Goal: Transaction & Acquisition: Purchase product/service

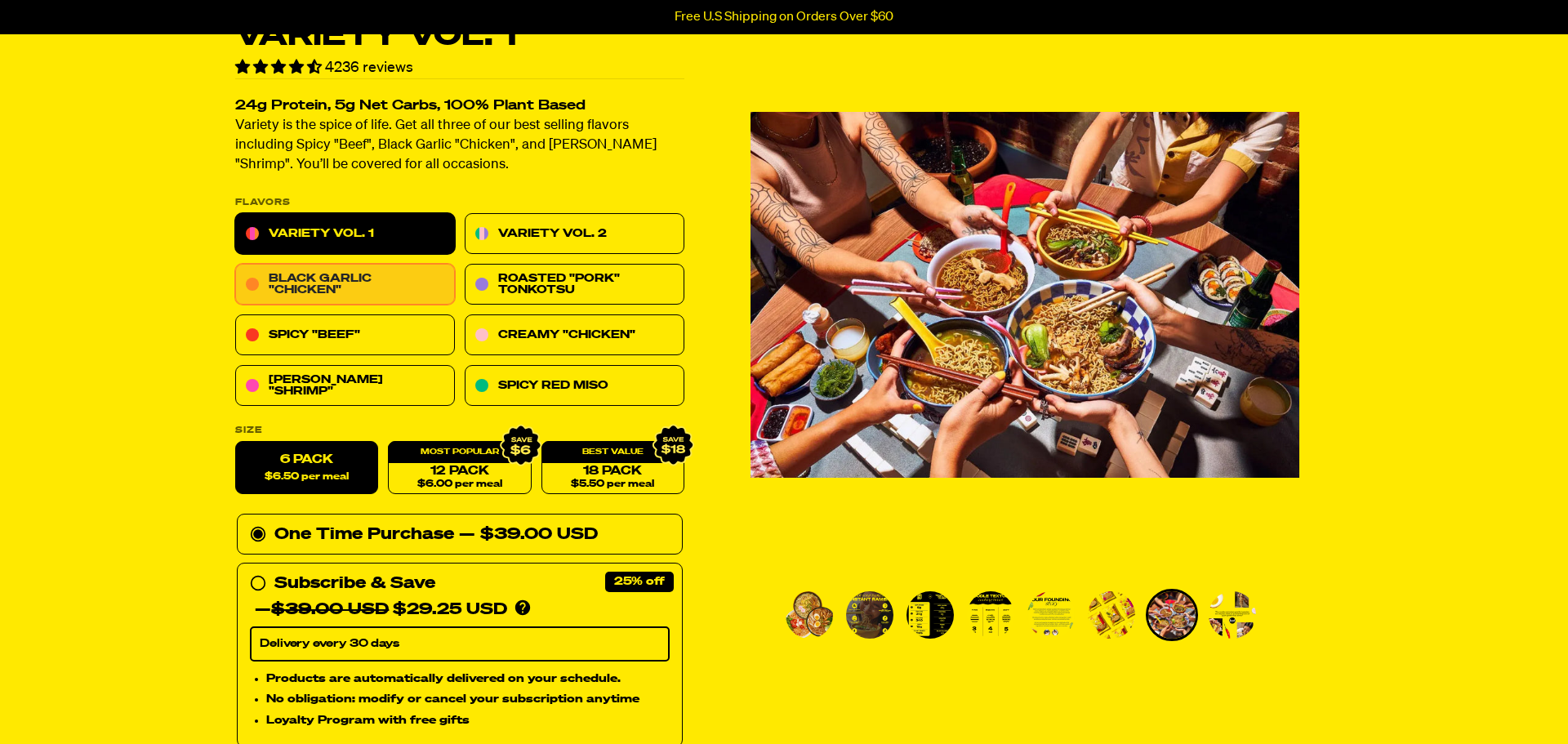
click at [424, 281] on link "Black Garlic "Chicken"" at bounding box center [345, 285] width 220 height 41
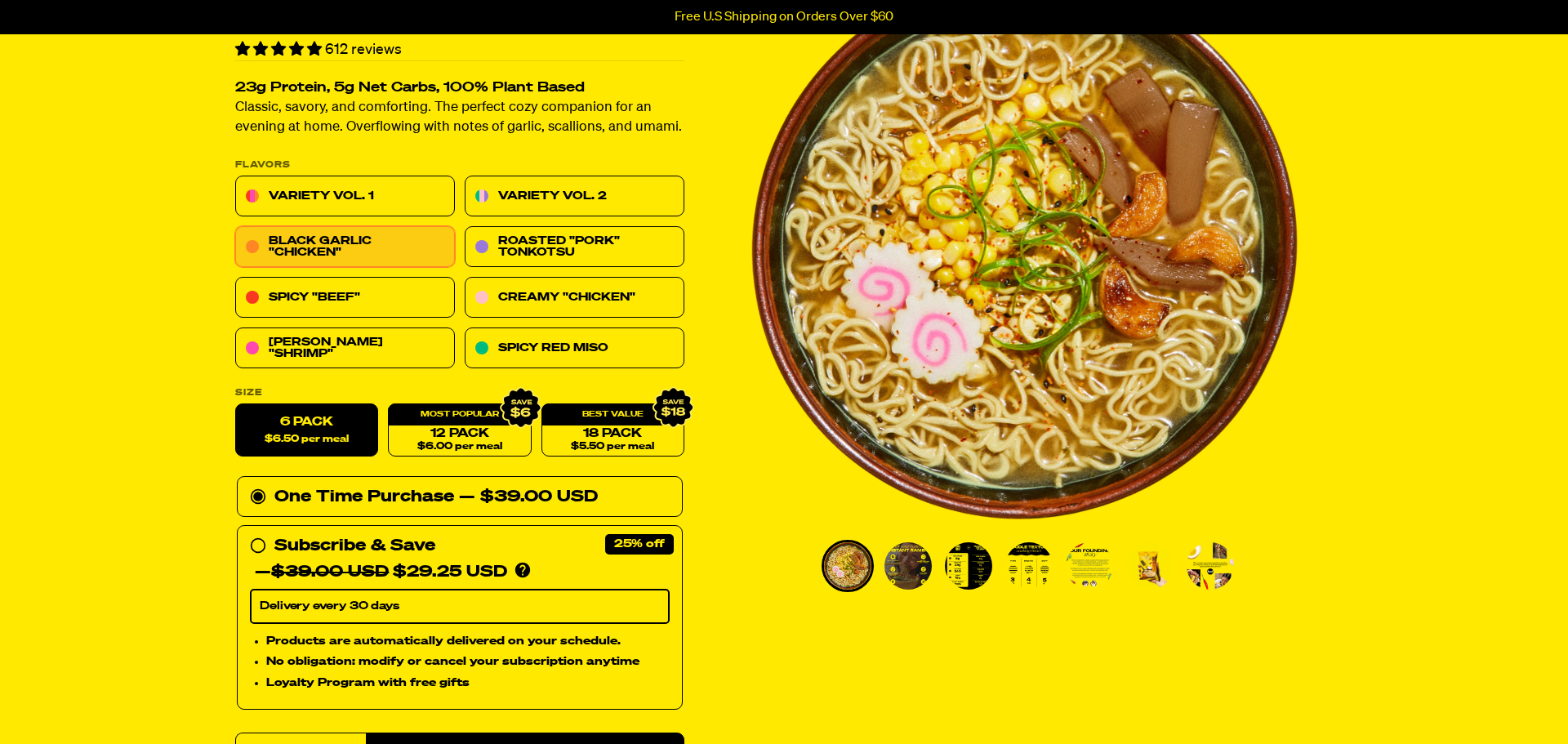
scroll to position [146, 0]
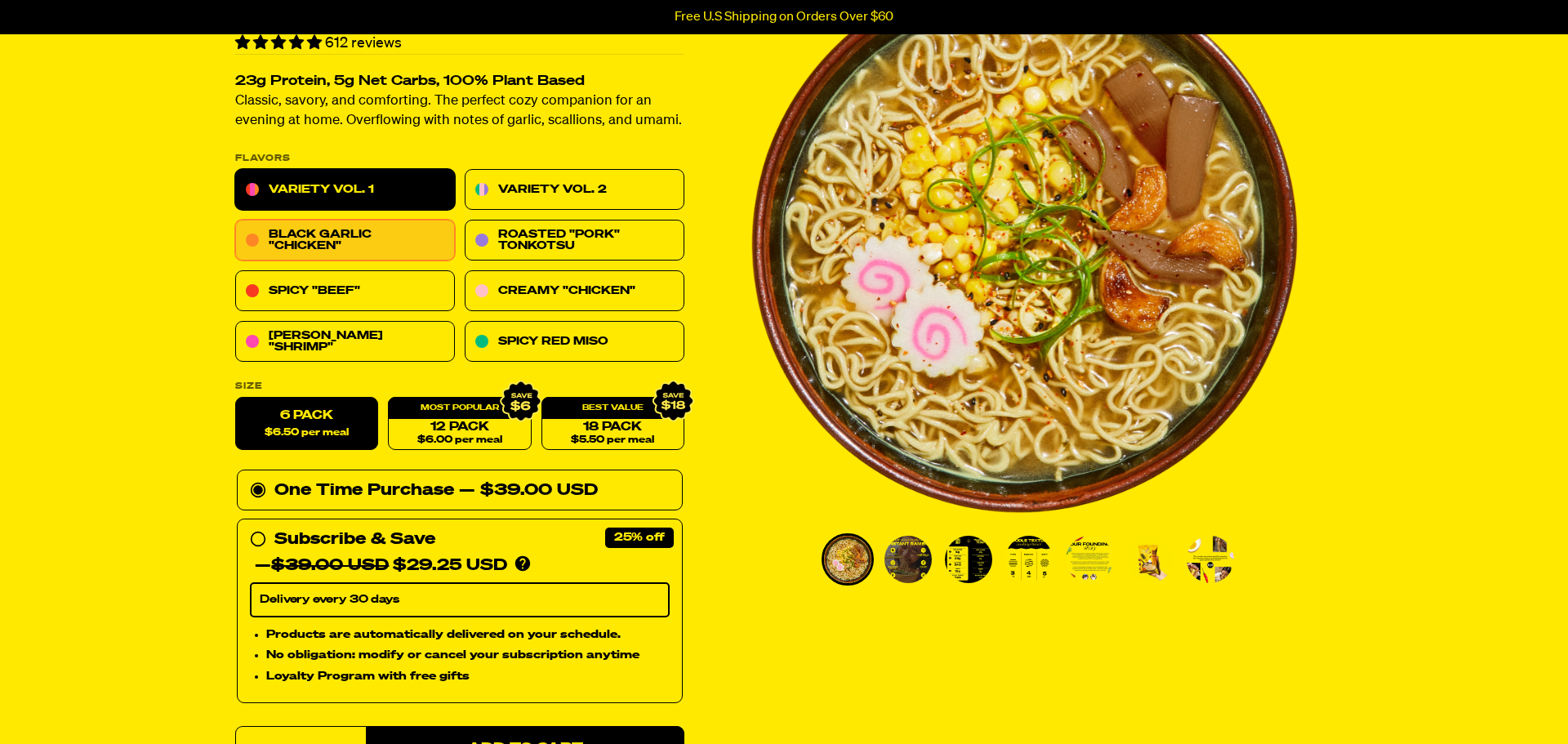
click at [387, 191] on link "Variety Vol. 1" at bounding box center [345, 190] width 220 height 41
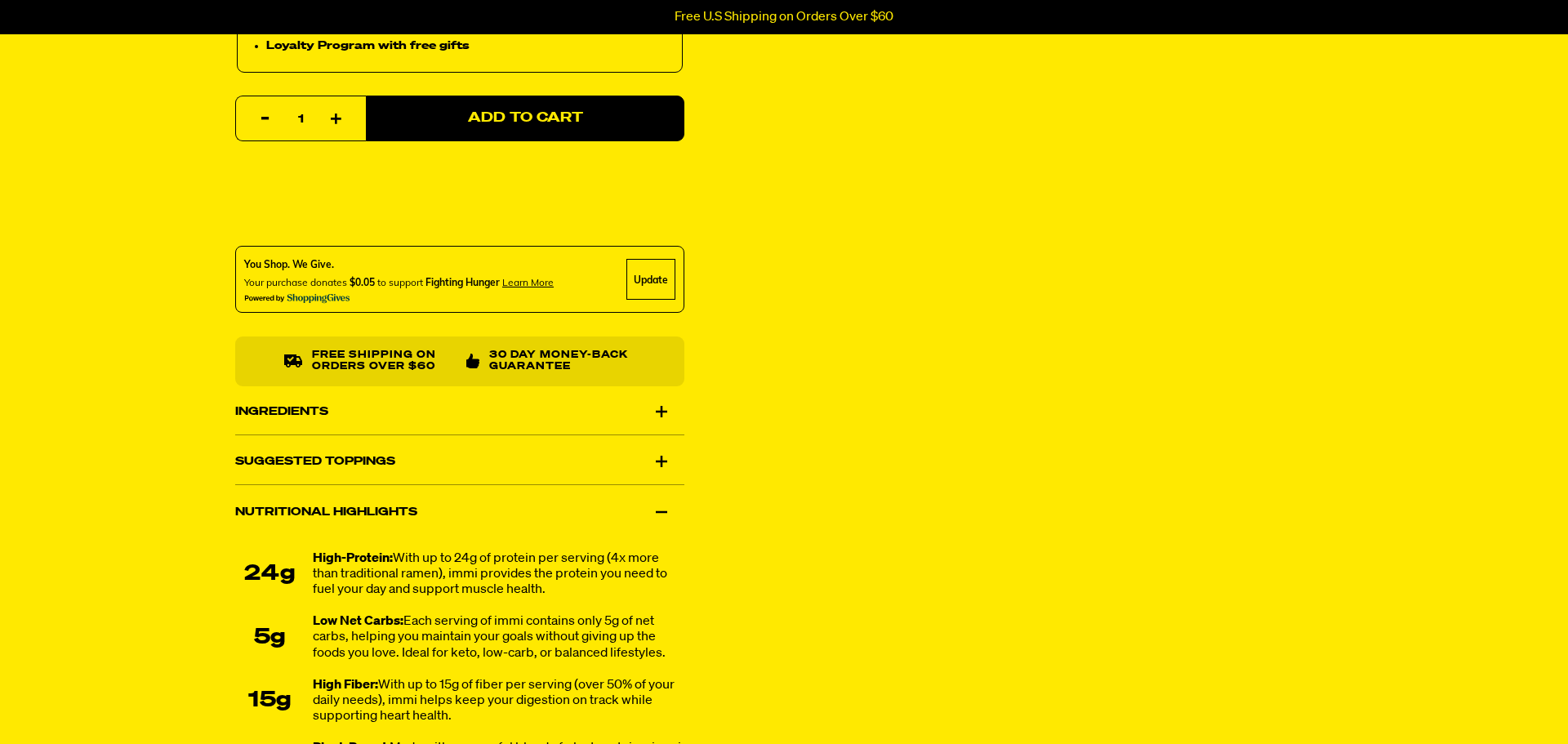
scroll to position [769, 0]
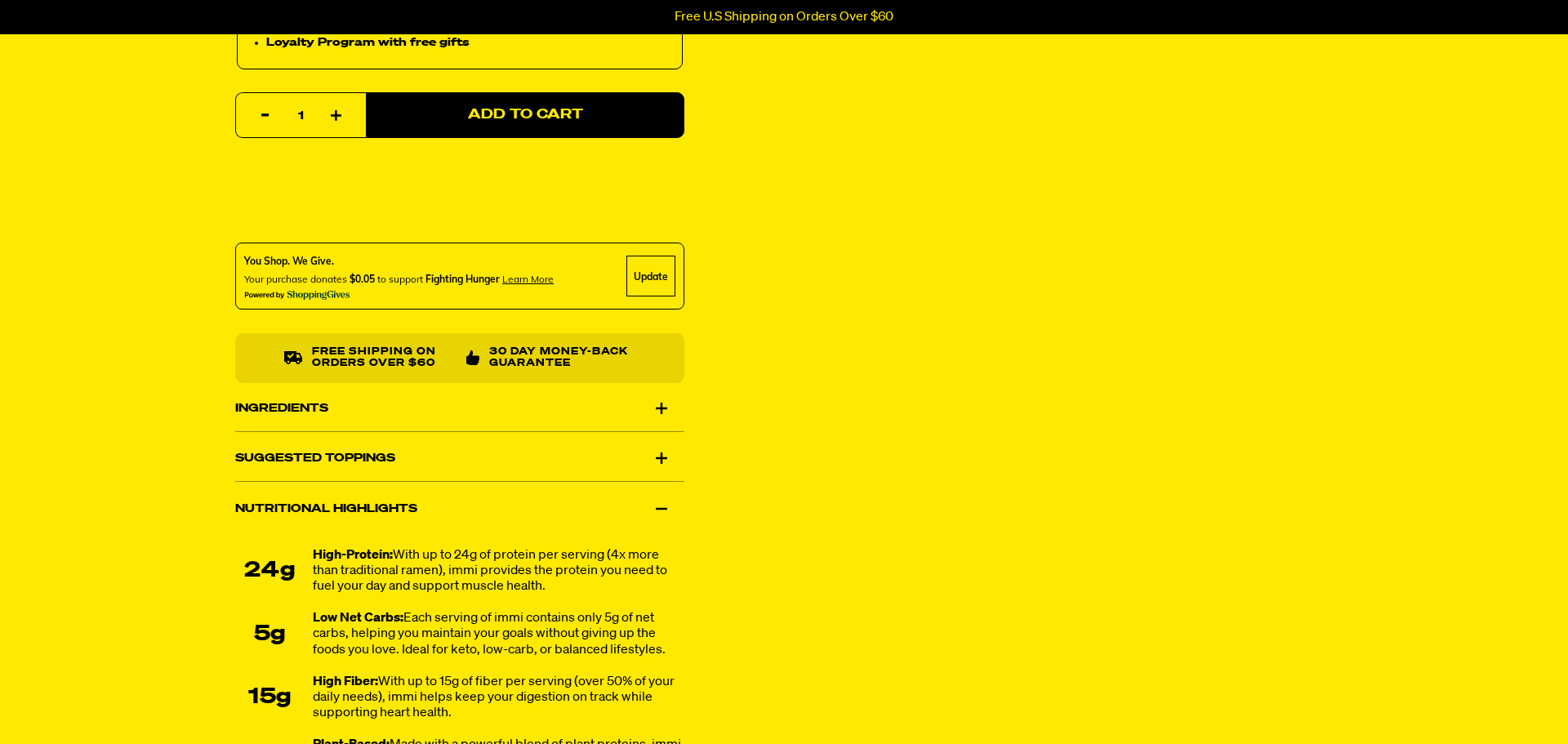
click at [387, 414] on div "Ingredients" at bounding box center [460, 409] width 449 height 46
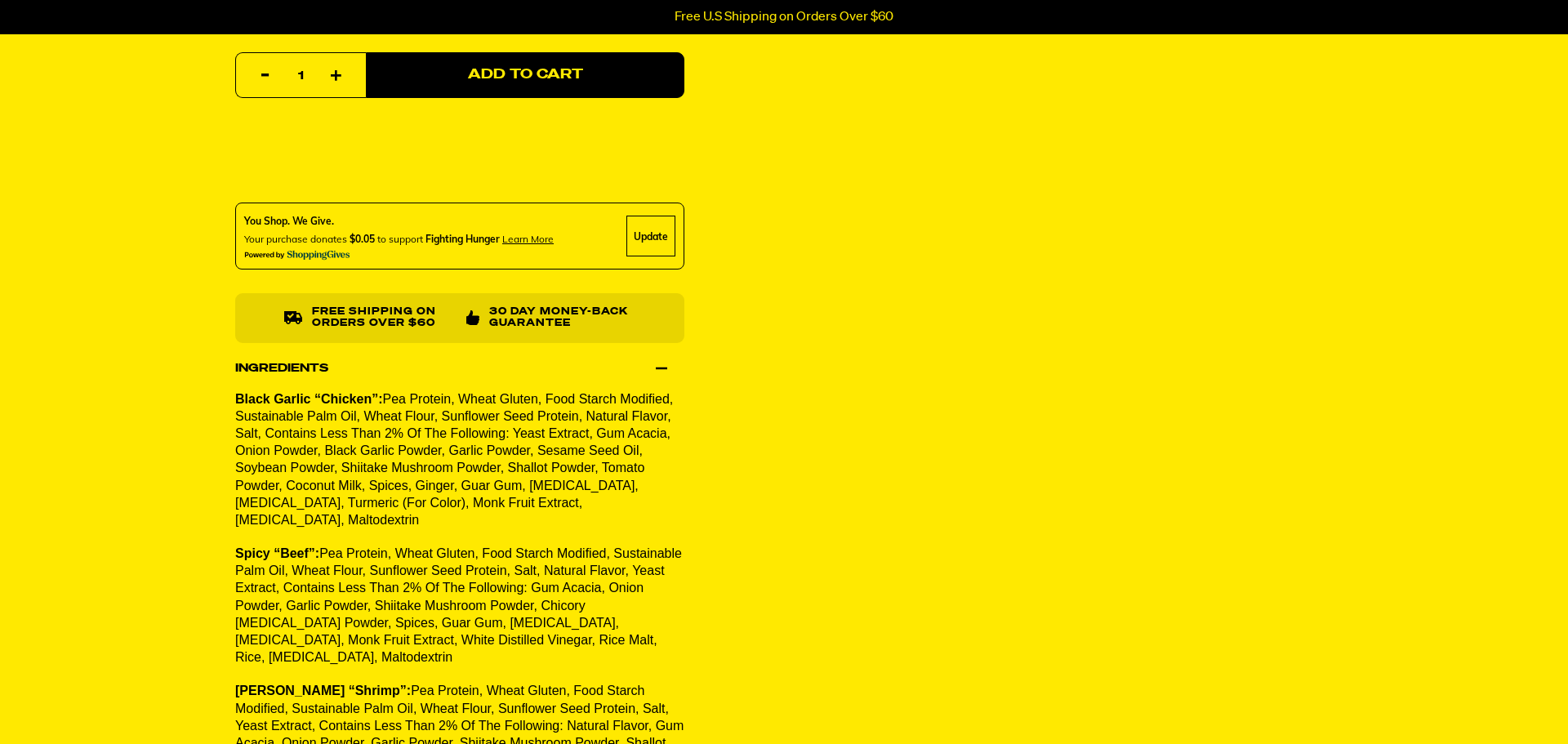
scroll to position [800, 0]
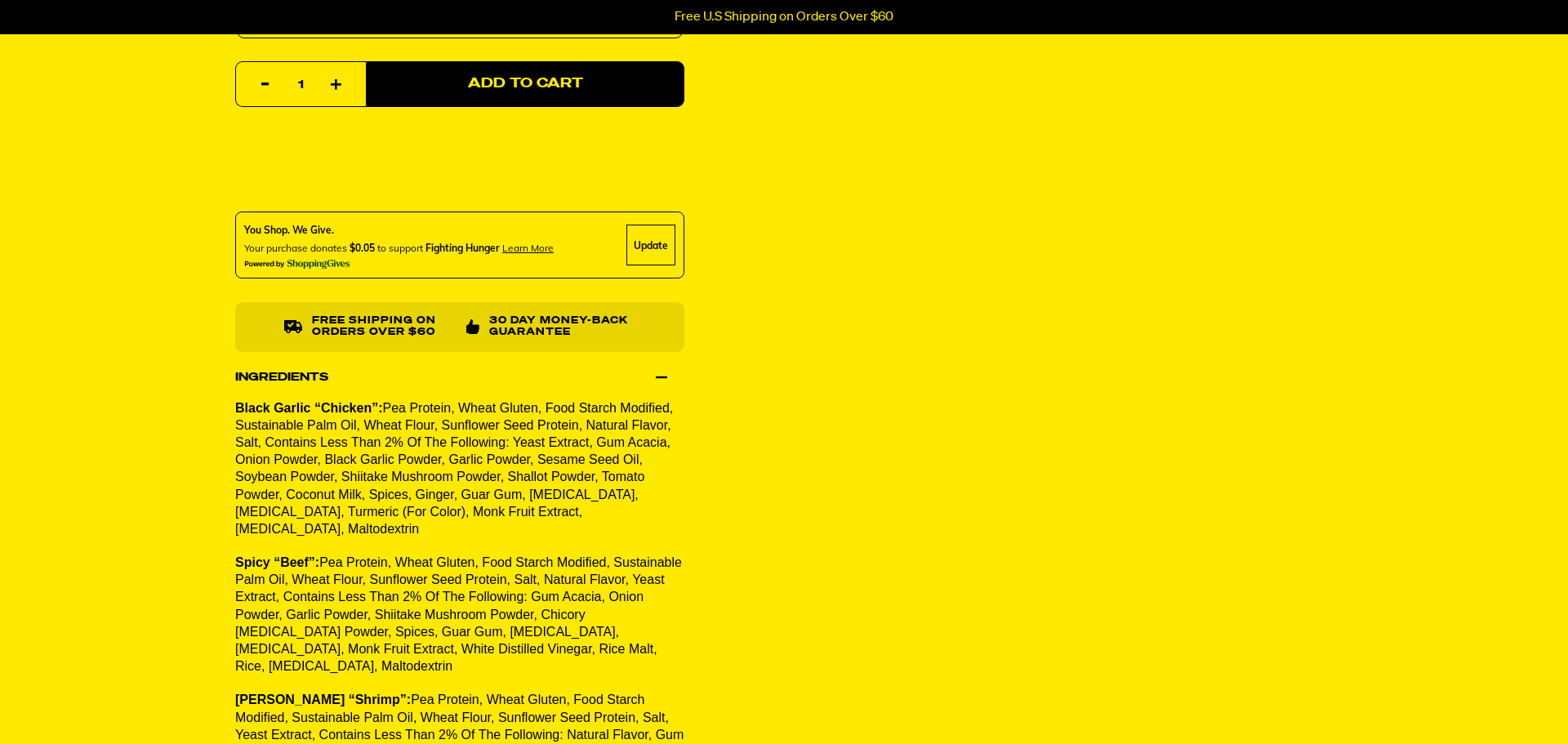
click at [326, 381] on div "Ingredients" at bounding box center [460, 377] width 449 height 46
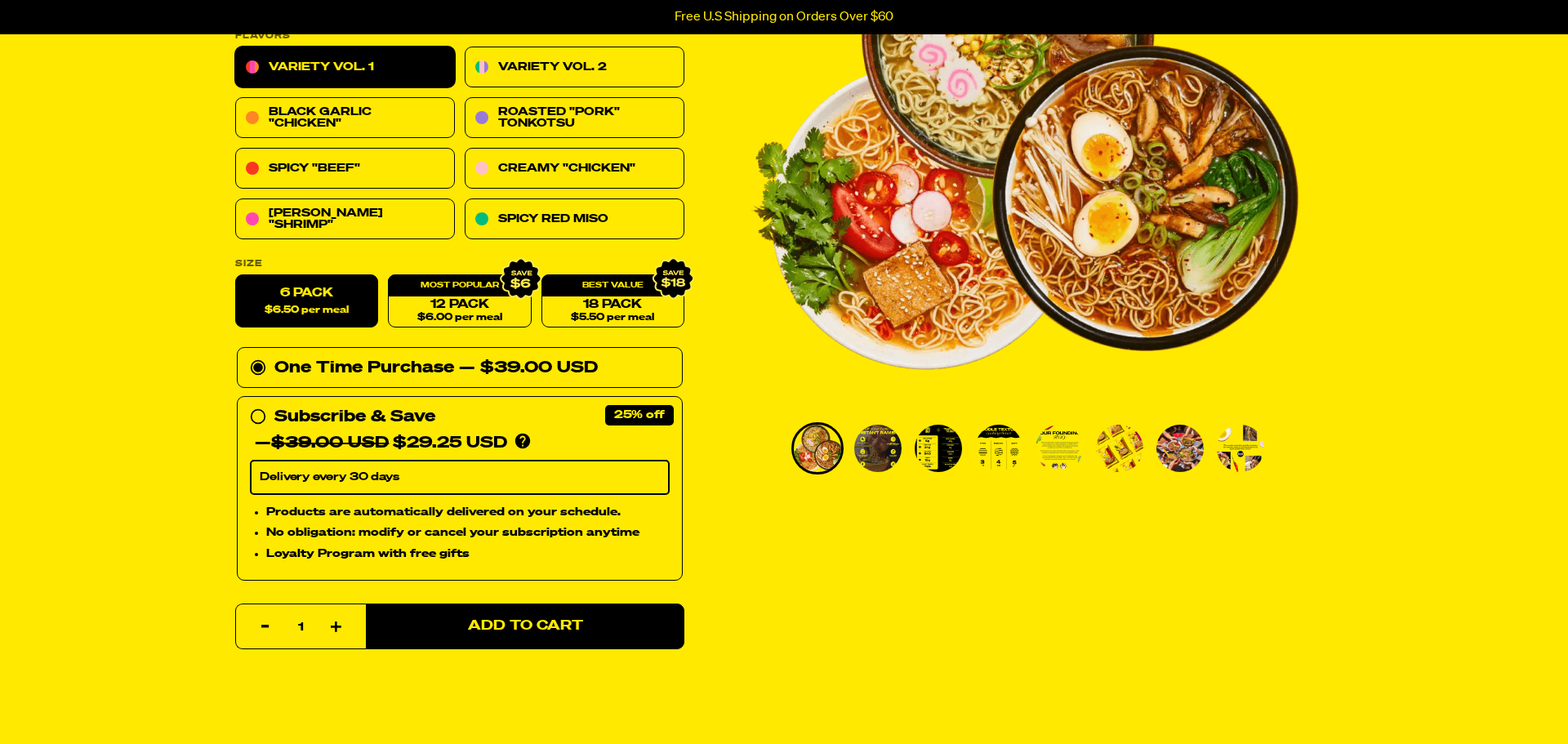
scroll to position [217, 0]
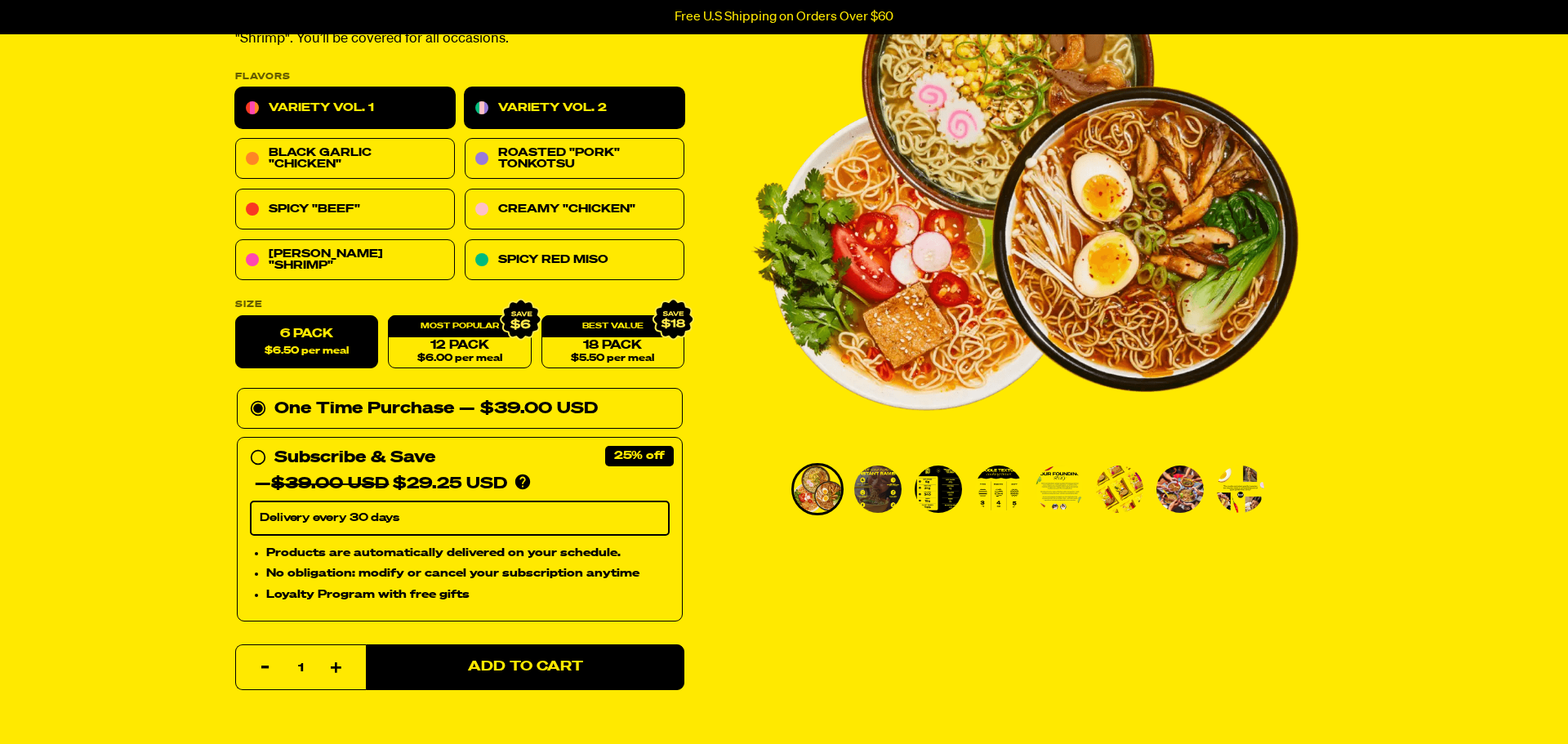
click at [526, 102] on link "Variety Vol. 2" at bounding box center [574, 109] width 220 height 41
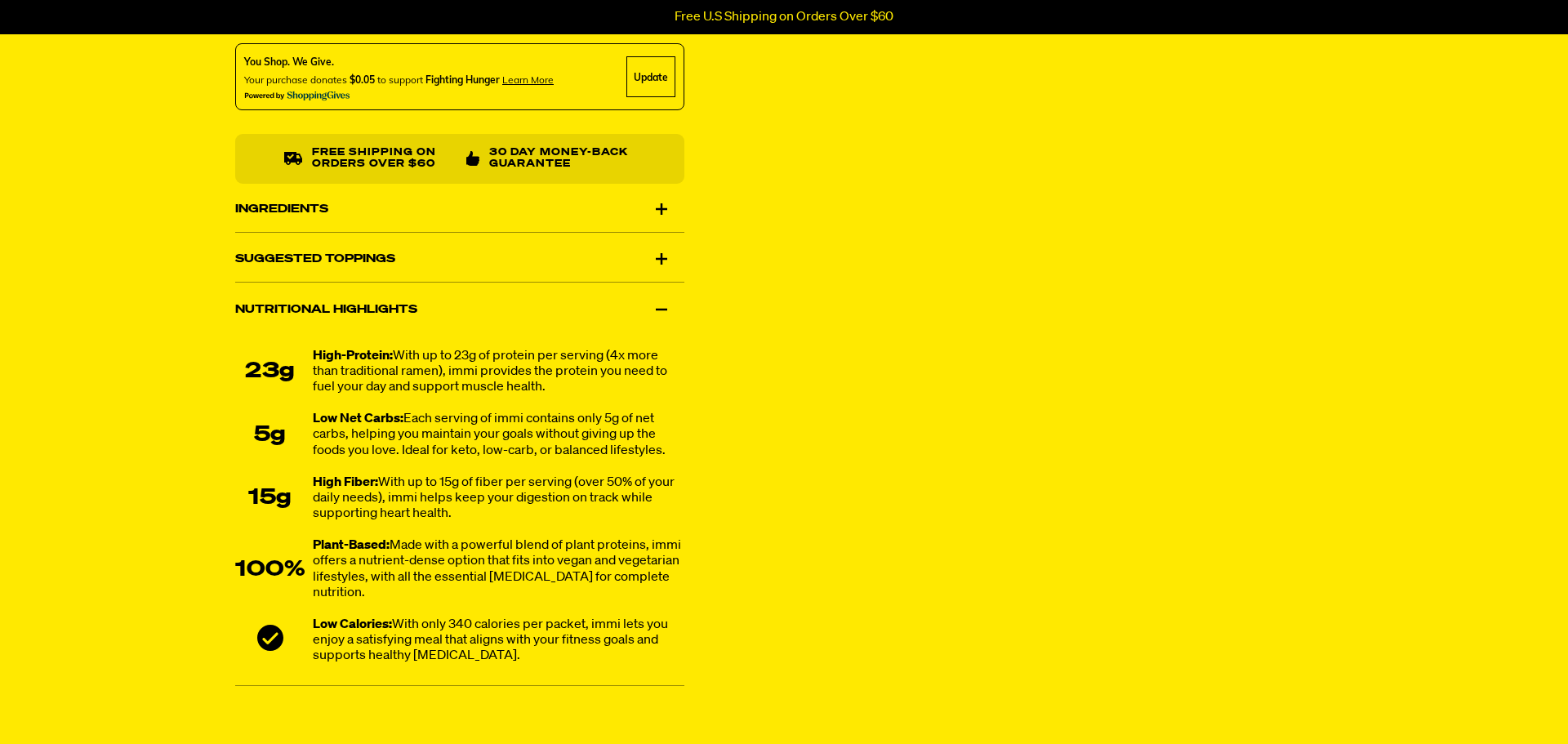
scroll to position [971, 0]
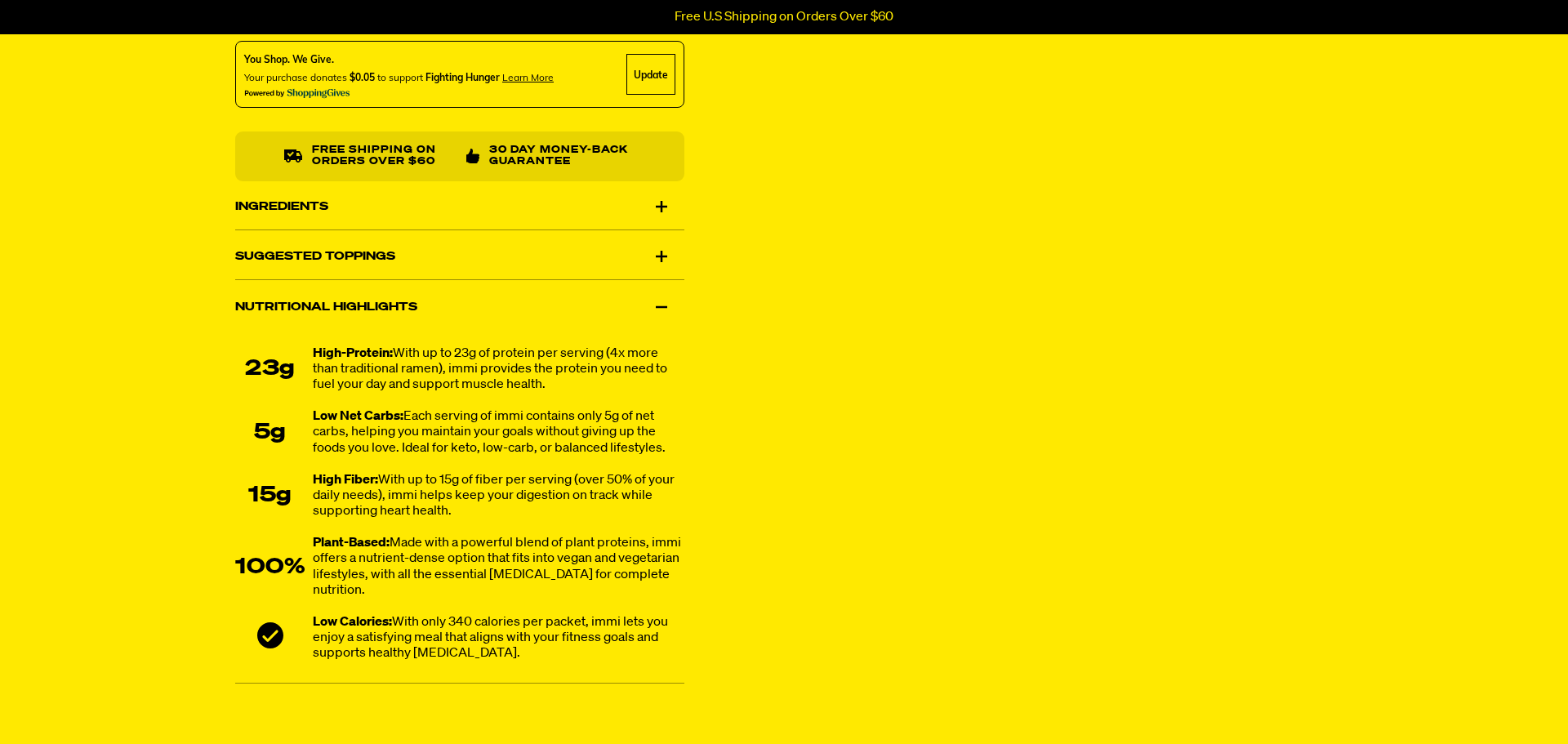
click at [475, 201] on div "Ingredients" at bounding box center [460, 207] width 449 height 46
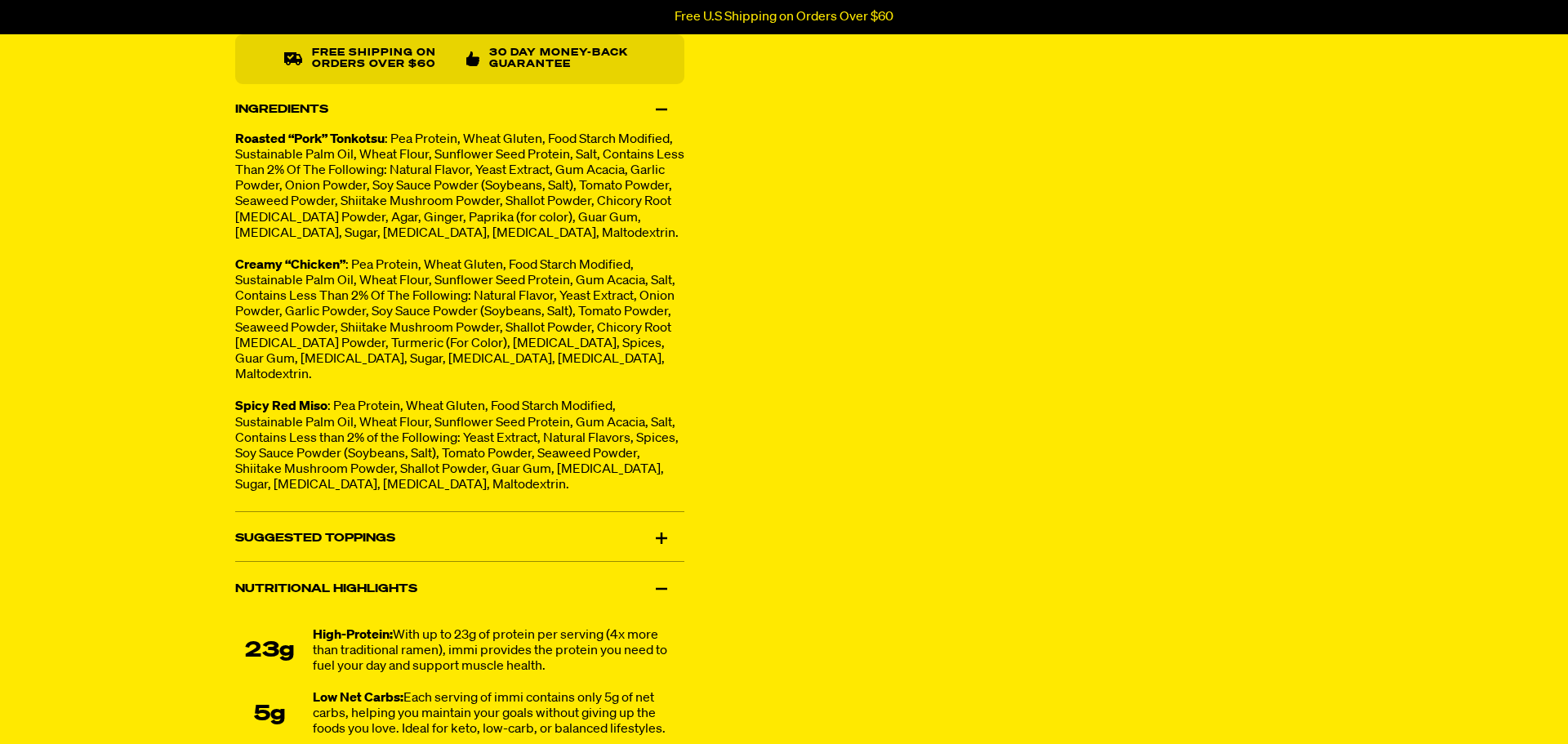
scroll to position [1081, 0]
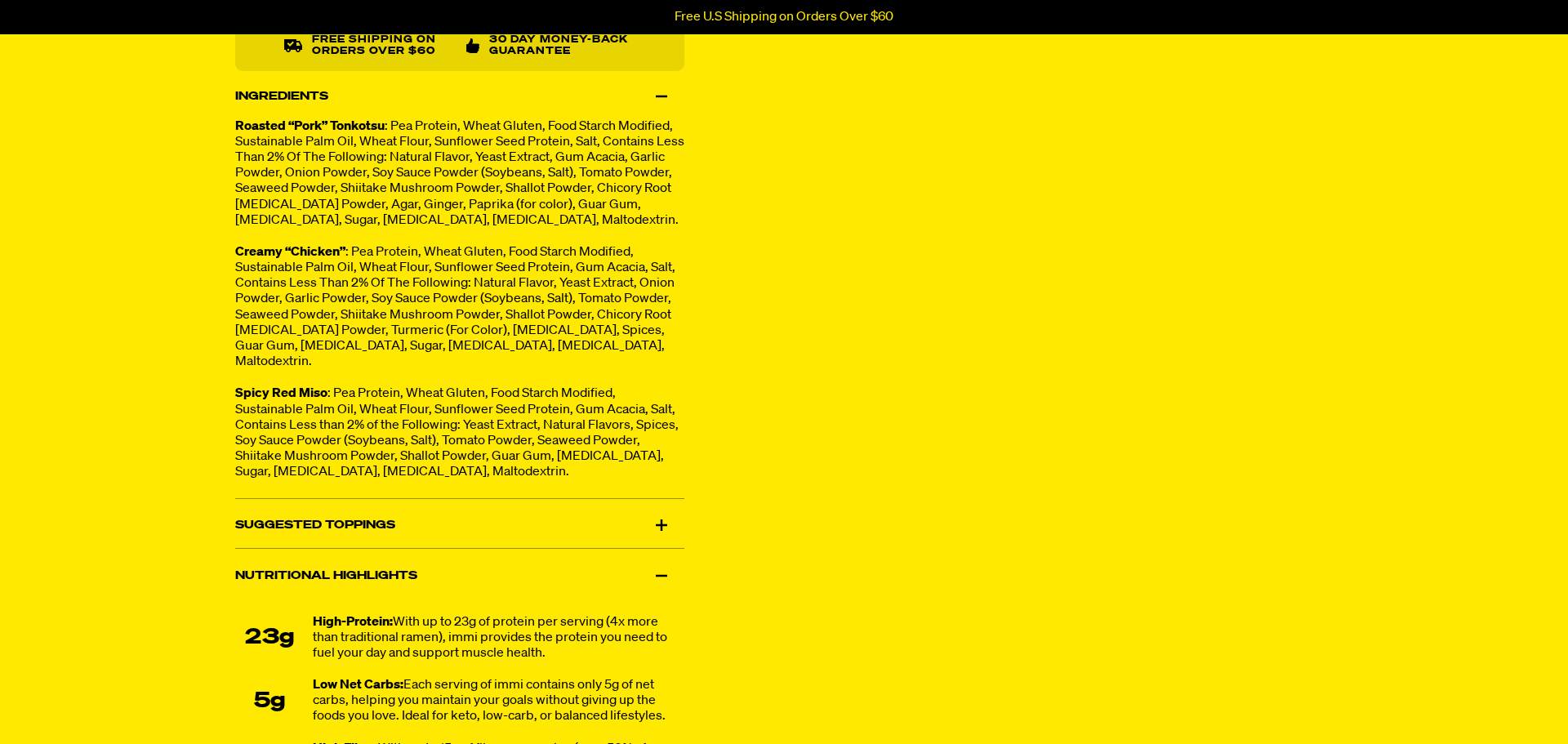
click at [410, 544] on div "Suggested Toppings" at bounding box center [460, 526] width 449 height 46
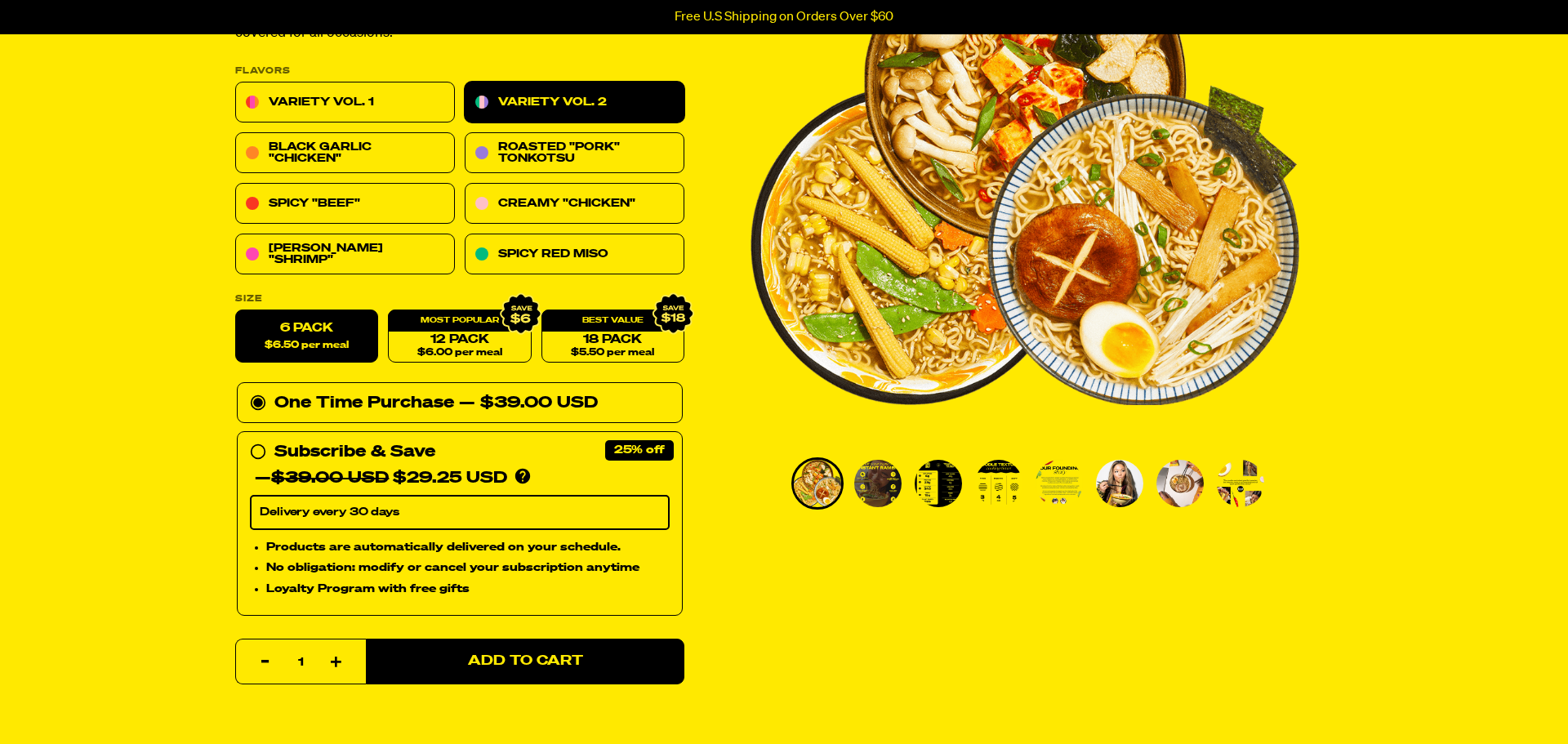
scroll to position [226, 0]
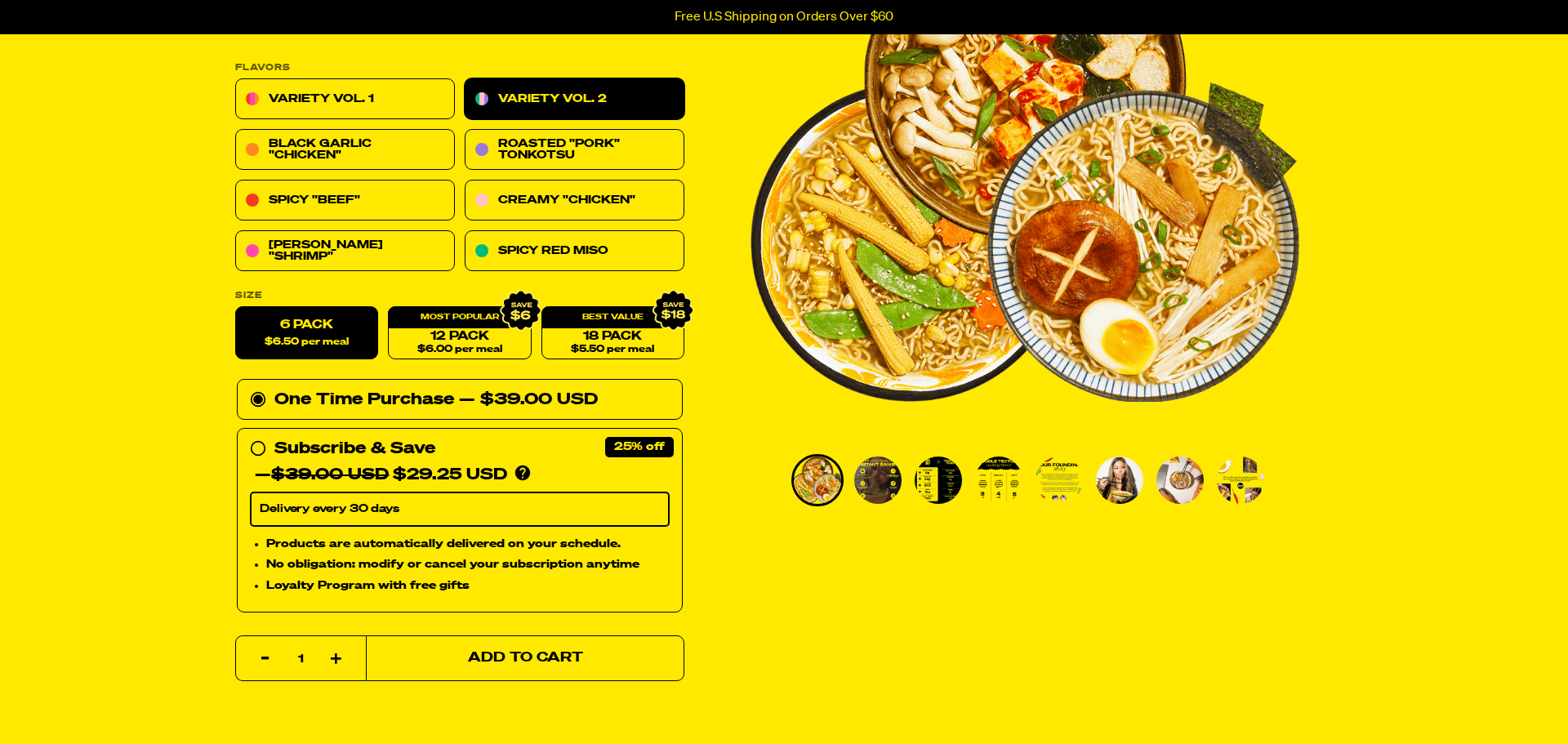
click at [626, 665] on button "Add to Cart" at bounding box center [525, 658] width 319 height 46
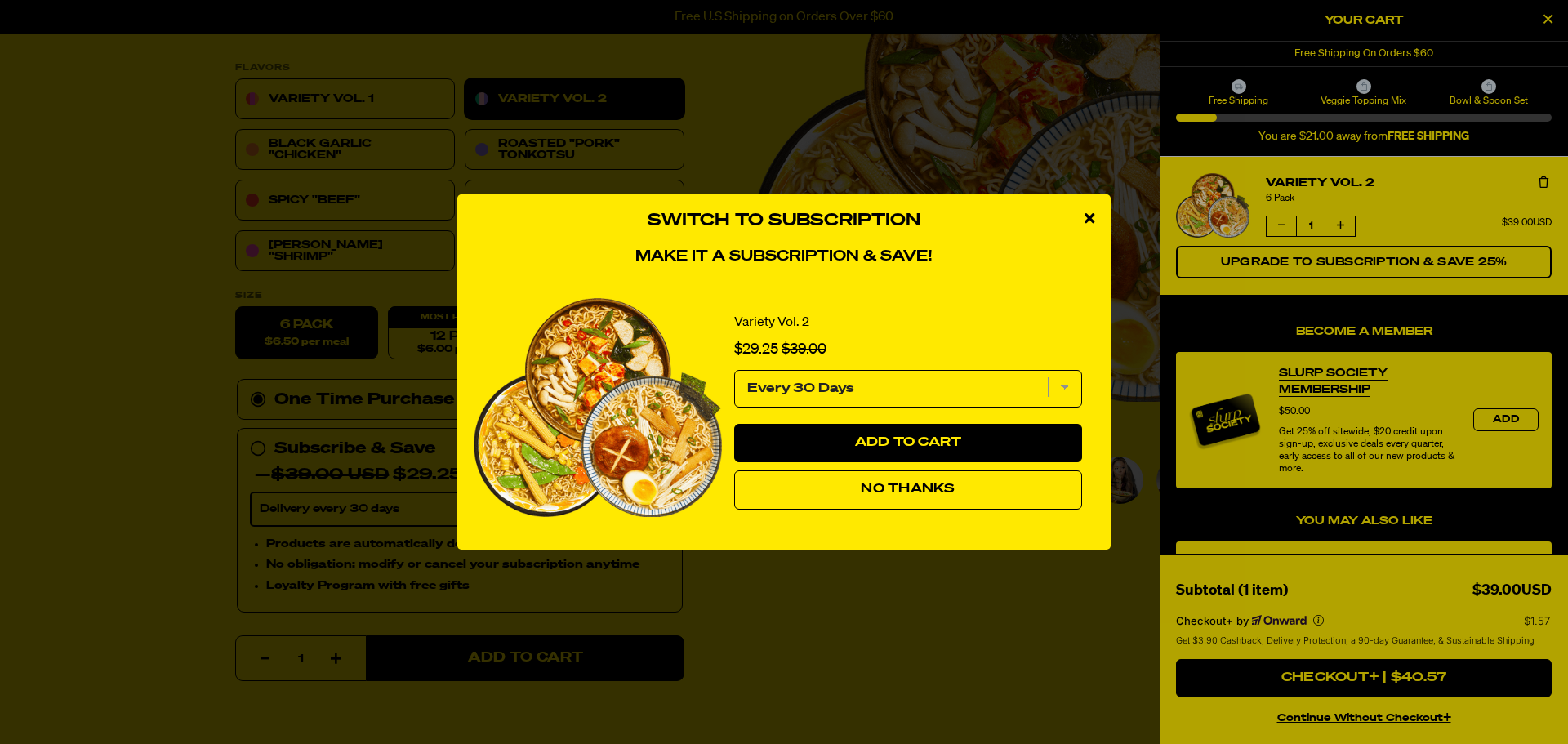
click at [840, 486] on button "No Thanks" at bounding box center [908, 490] width 348 height 40
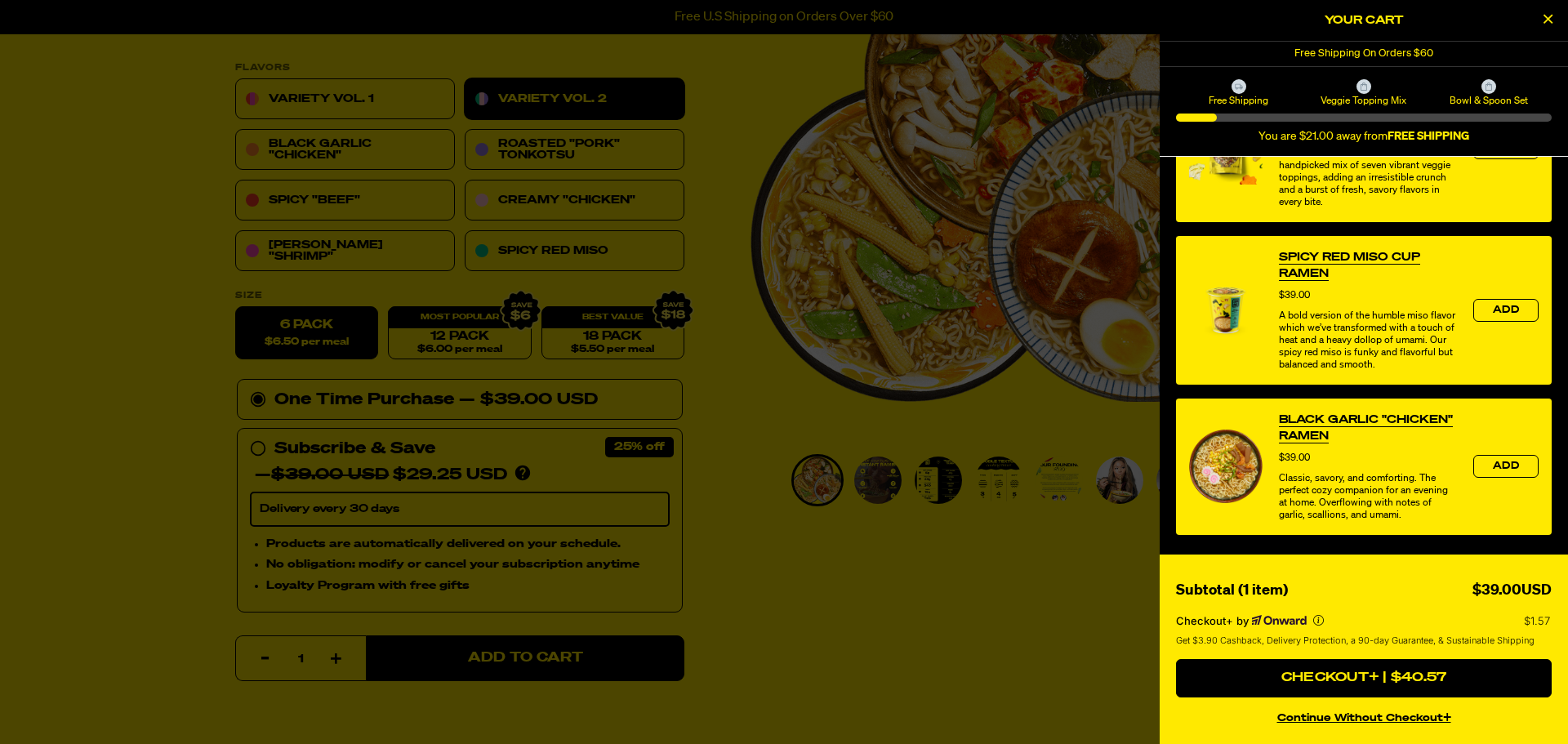
scroll to position [628, 0]
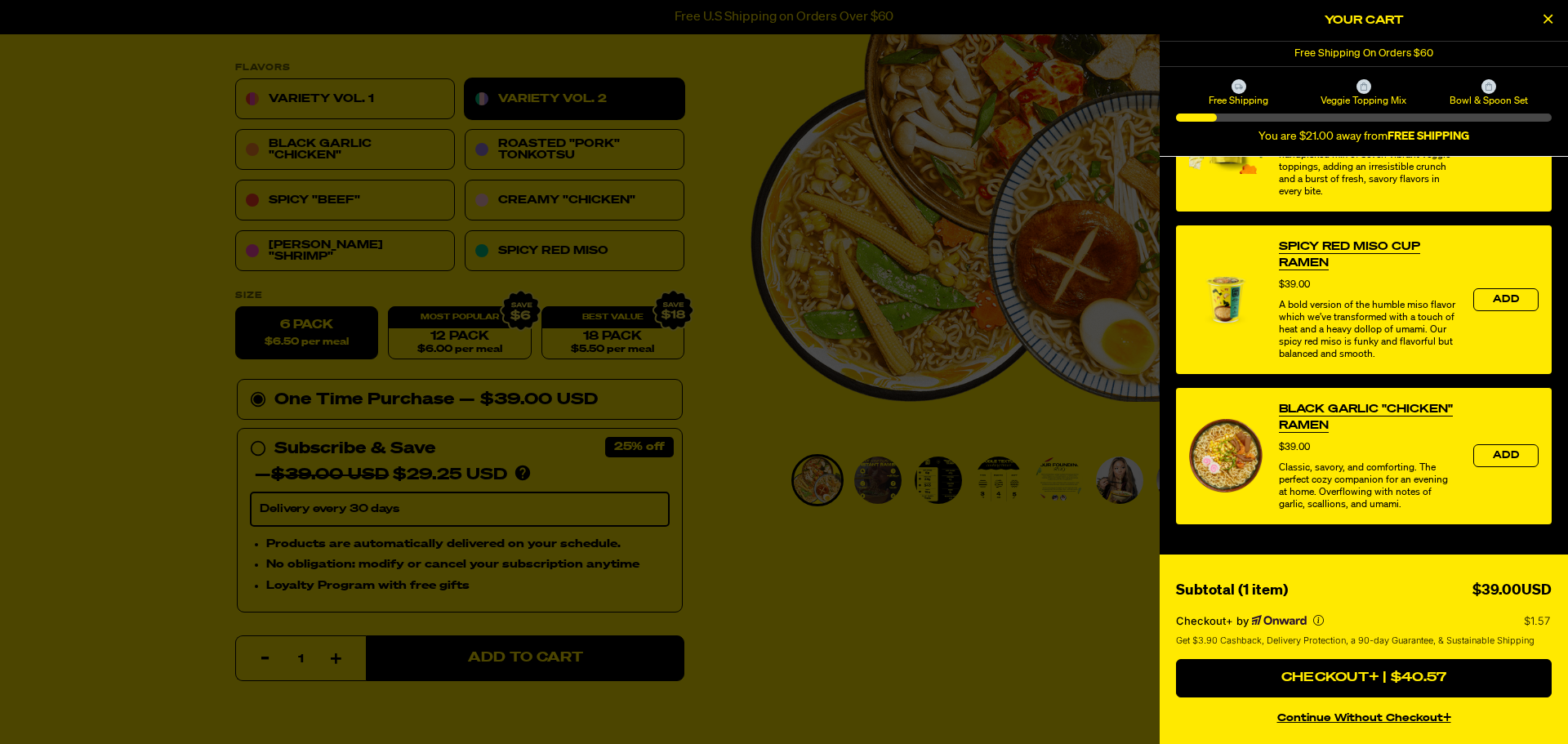
click at [1385, 721] on button "continue without Checkout+" at bounding box center [1364, 716] width 376 height 24
